Goal: Transaction & Acquisition: Purchase product/service

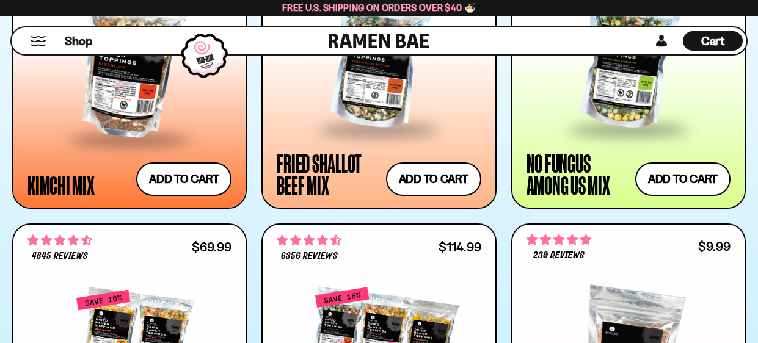
scroll to position [1145, 0]
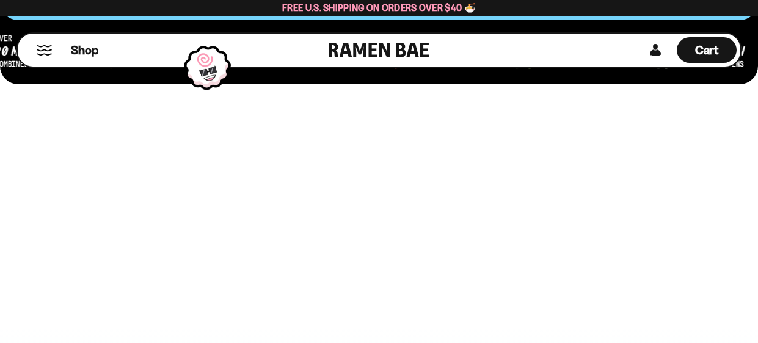
scroll to position [0, 0]
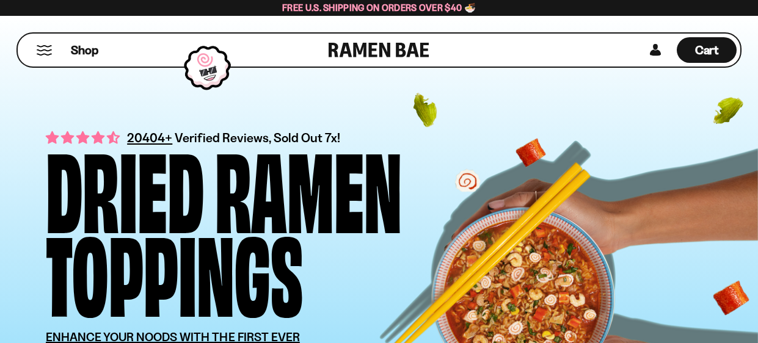
click at [41, 52] on button "Mobile Menu Trigger" at bounding box center [44, 50] width 17 height 10
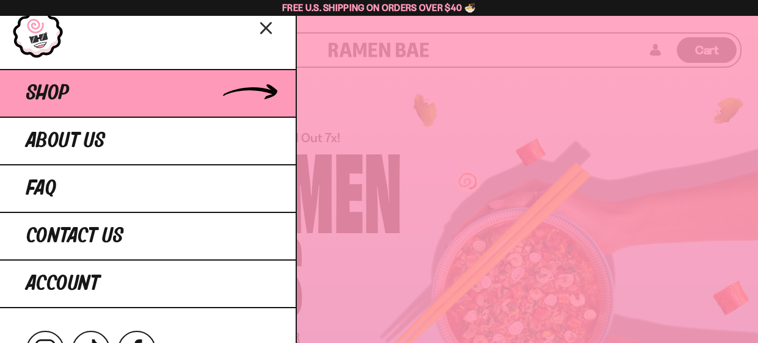
click at [232, 100] on link "Shop" at bounding box center [148, 93] width 296 height 48
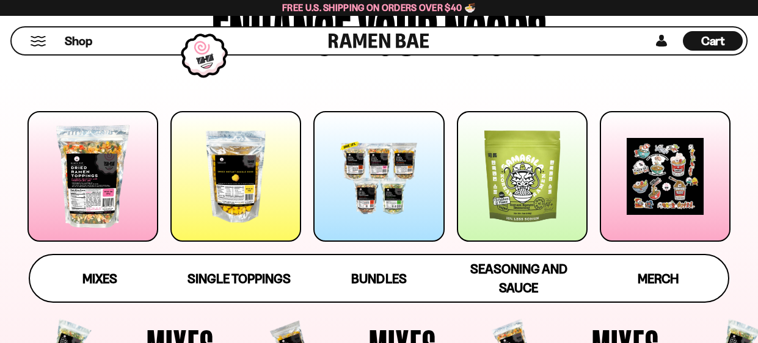
scroll to position [175, 0]
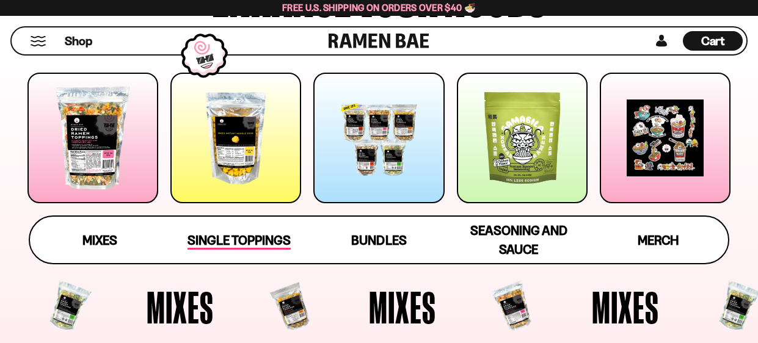
click at [240, 240] on span "Single Toppings" at bounding box center [239, 241] width 103 height 17
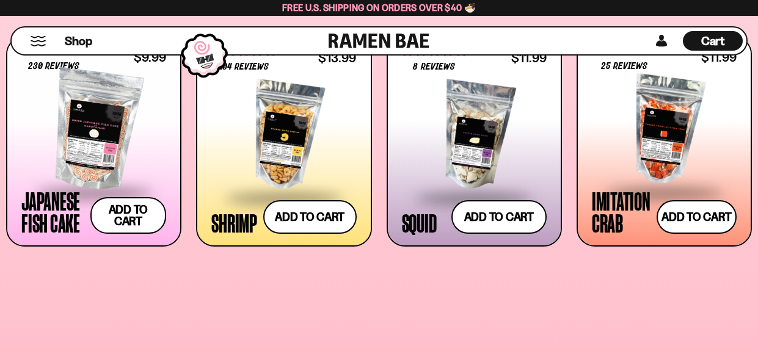
scroll to position [1054, 0]
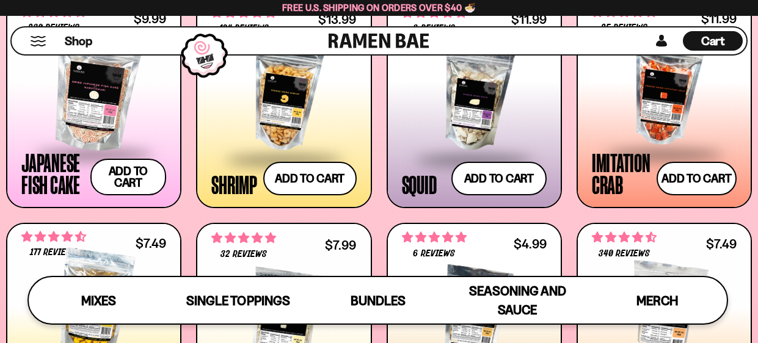
drag, startPoint x: 757, startPoint y: 193, endPoint x: 756, endPoint y: 166, distance: 26.9
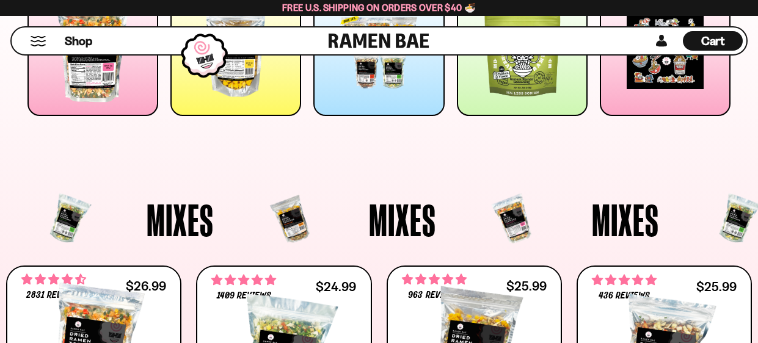
scroll to position [33, 0]
